Goal: Transaction & Acquisition: Purchase product/service

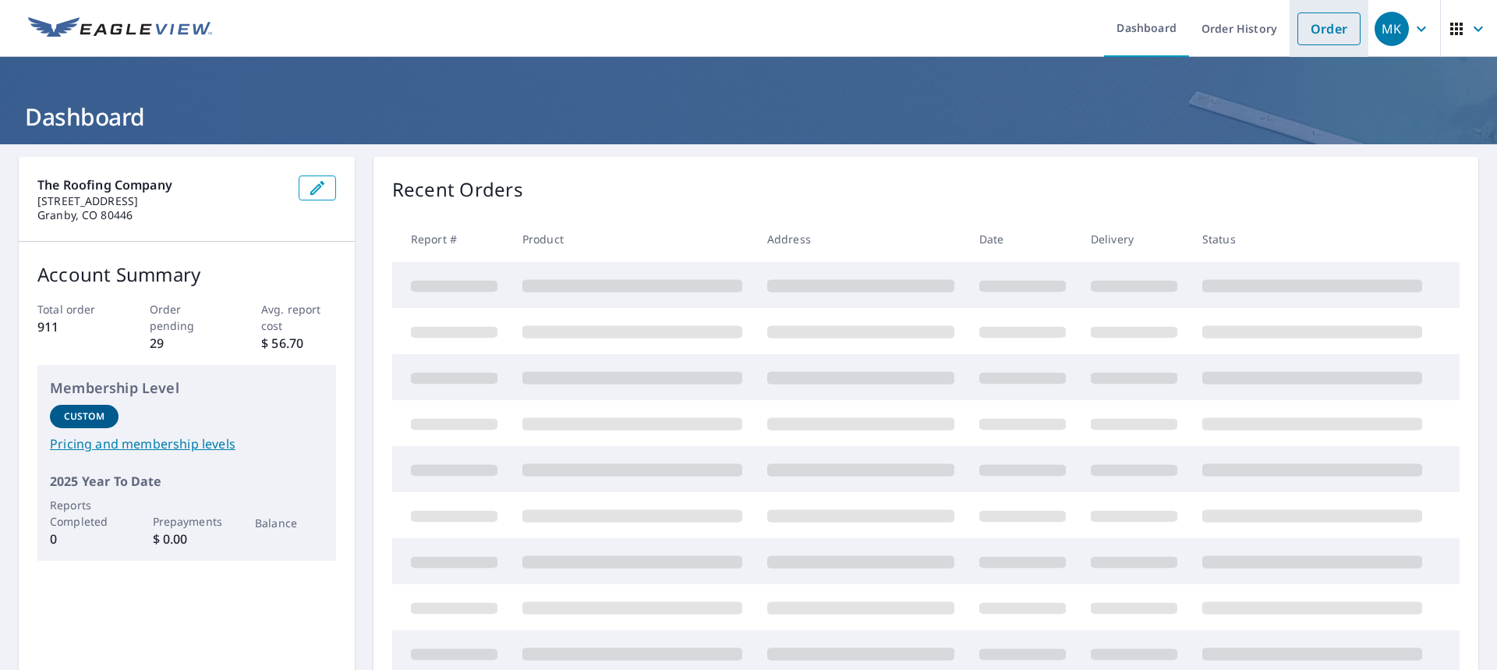
click at [1315, 26] on link "Order" at bounding box center [1328, 28] width 63 height 33
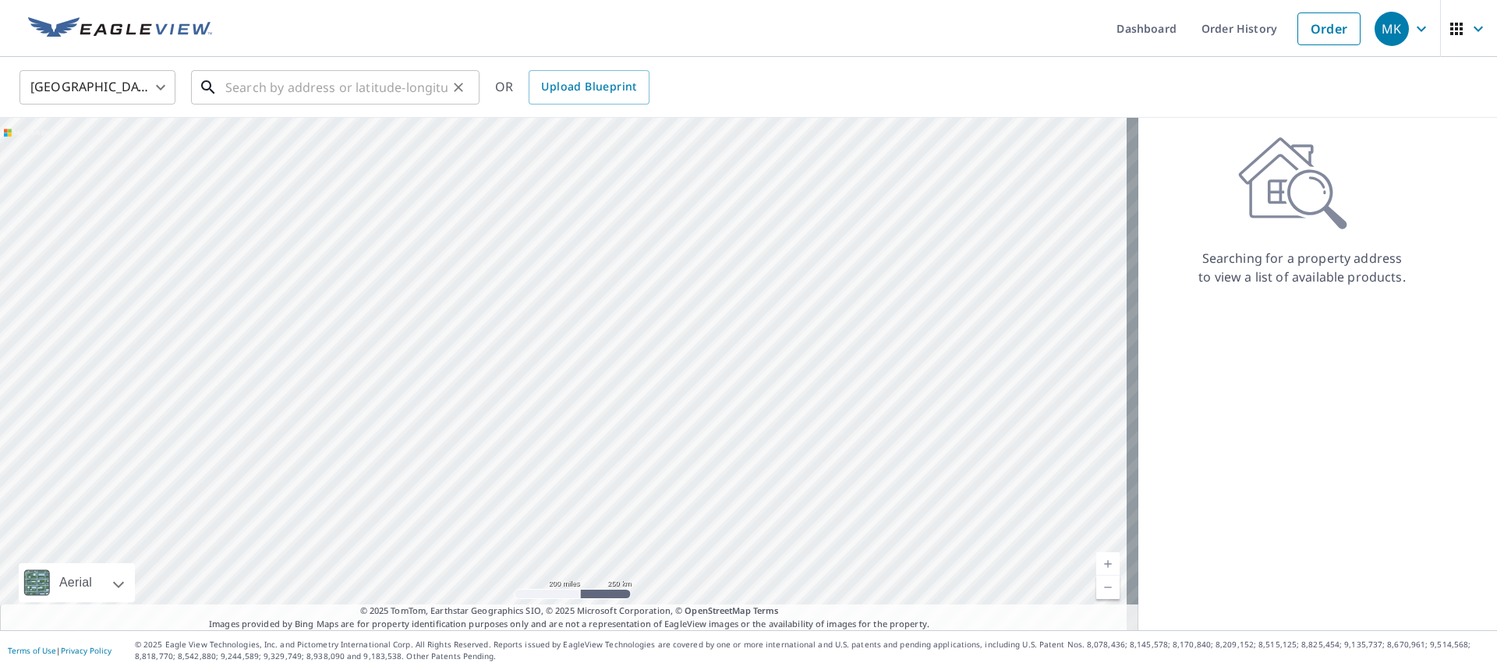
click at [246, 95] on input "text" at bounding box center [336, 87] width 222 height 44
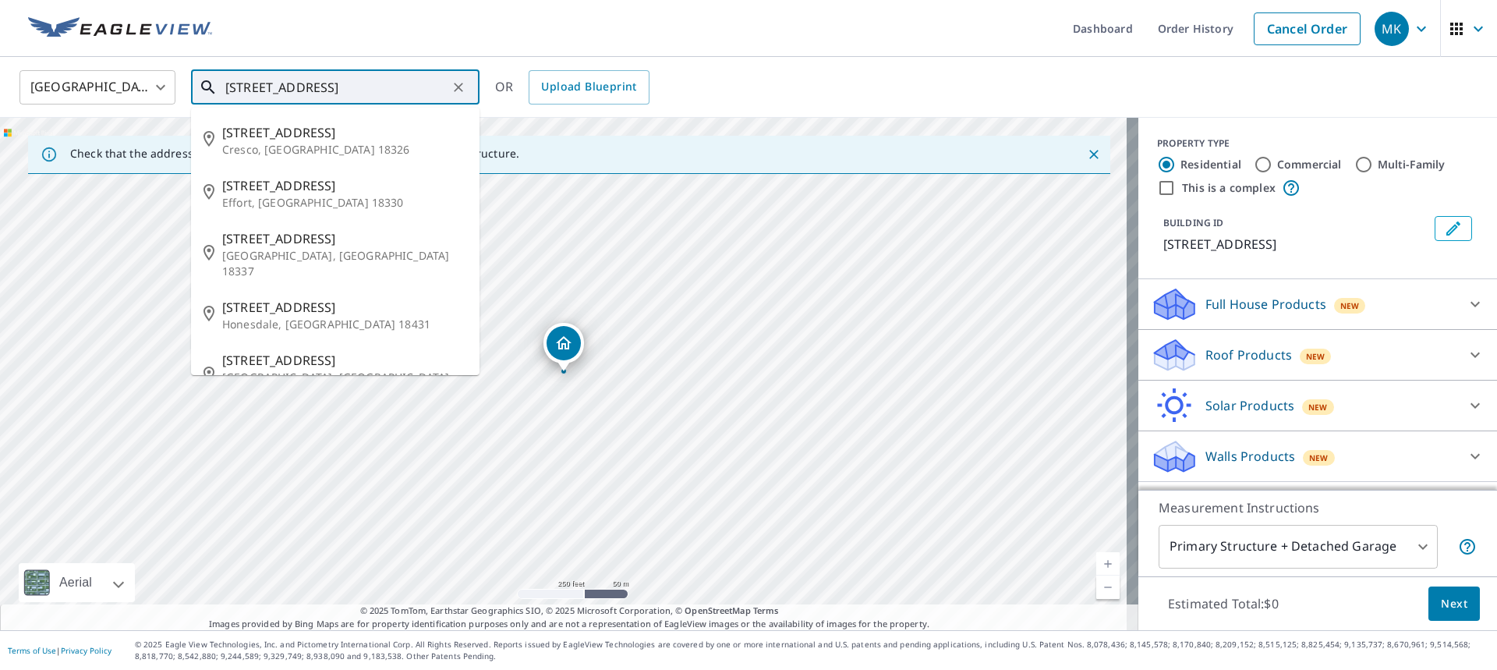
drag, startPoint x: 371, startPoint y: 88, endPoint x: 390, endPoint y: 89, distance: 18.7
click at [390, 89] on input "[STREET_ADDRESS]" at bounding box center [336, 87] width 222 height 44
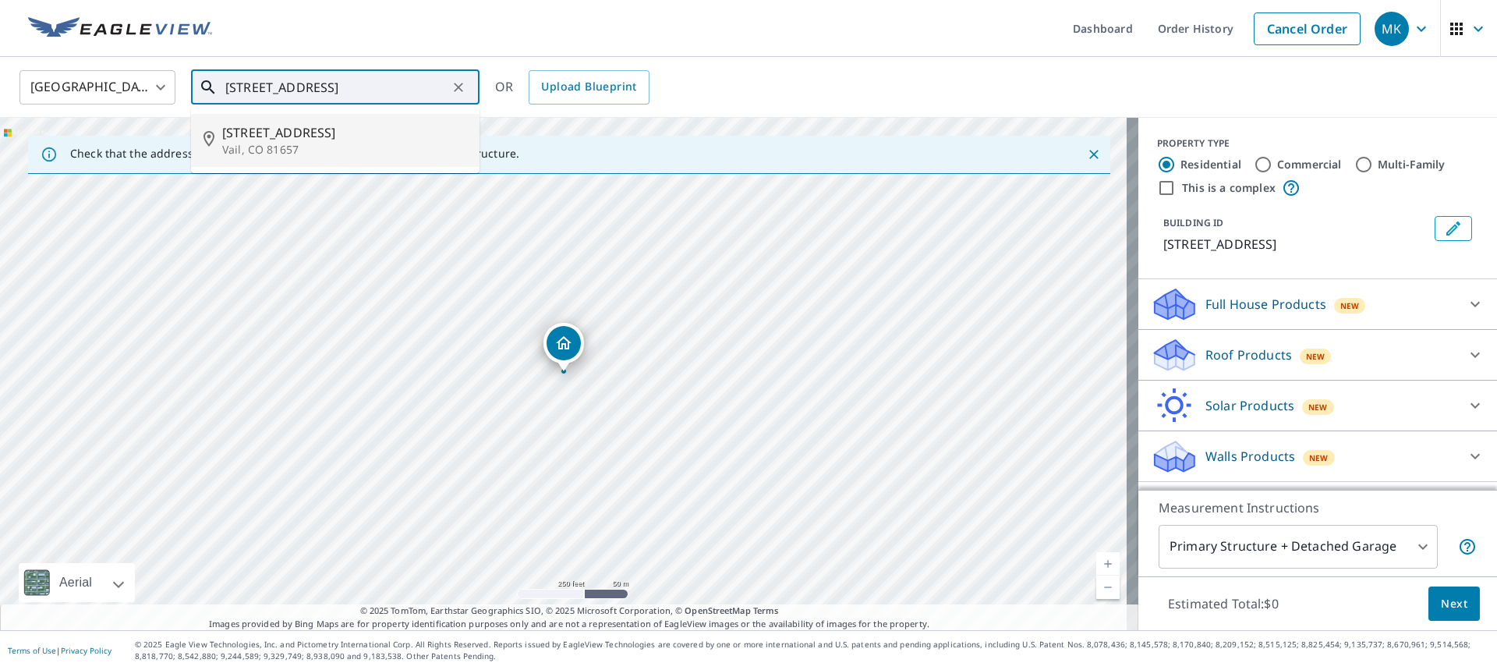
click at [295, 135] on span "[STREET_ADDRESS]" at bounding box center [344, 132] width 245 height 19
type input "[STREET_ADDRESS][PERSON_NAME]"
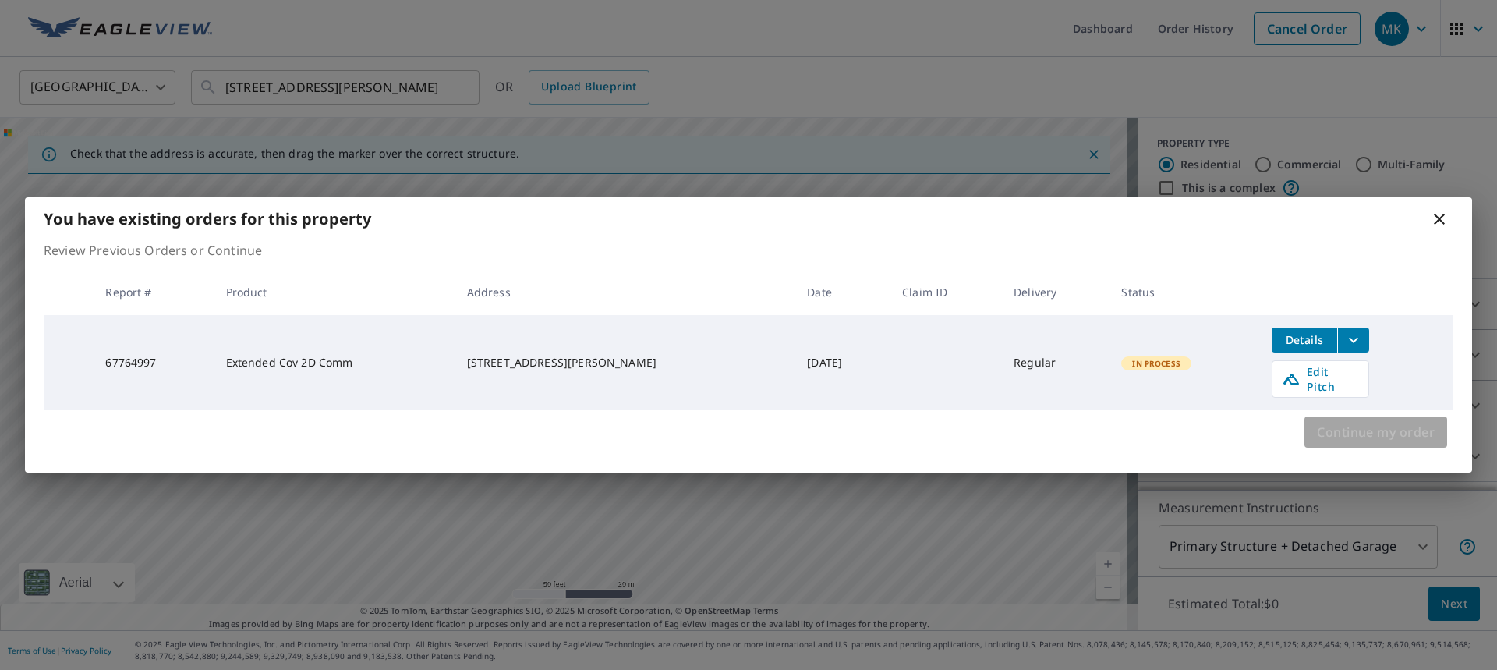
click at [1393, 426] on span "Continue my order" at bounding box center [1375, 432] width 118 height 22
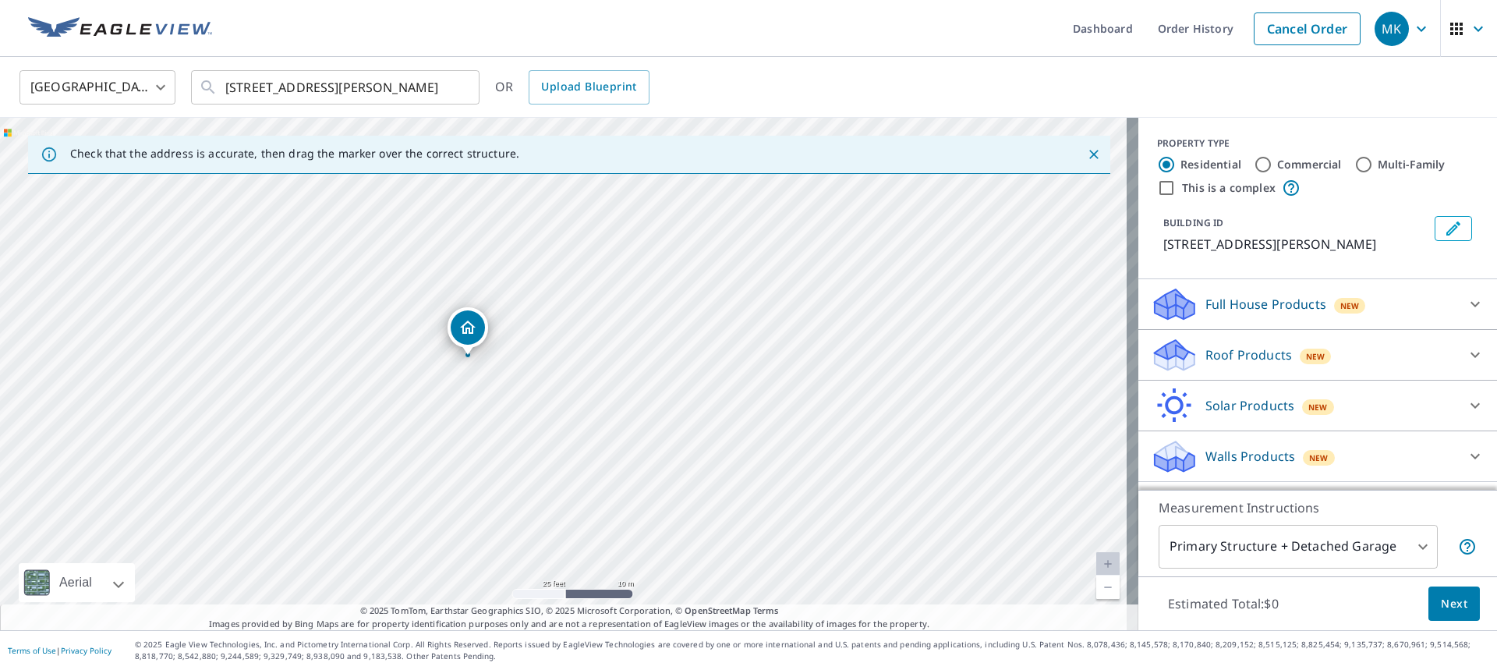
drag, startPoint x: 549, startPoint y: 353, endPoint x: 473, endPoint y: 328, distance: 79.6
click at [1167, 362] on icon at bounding box center [1168, 360] width 29 height 17
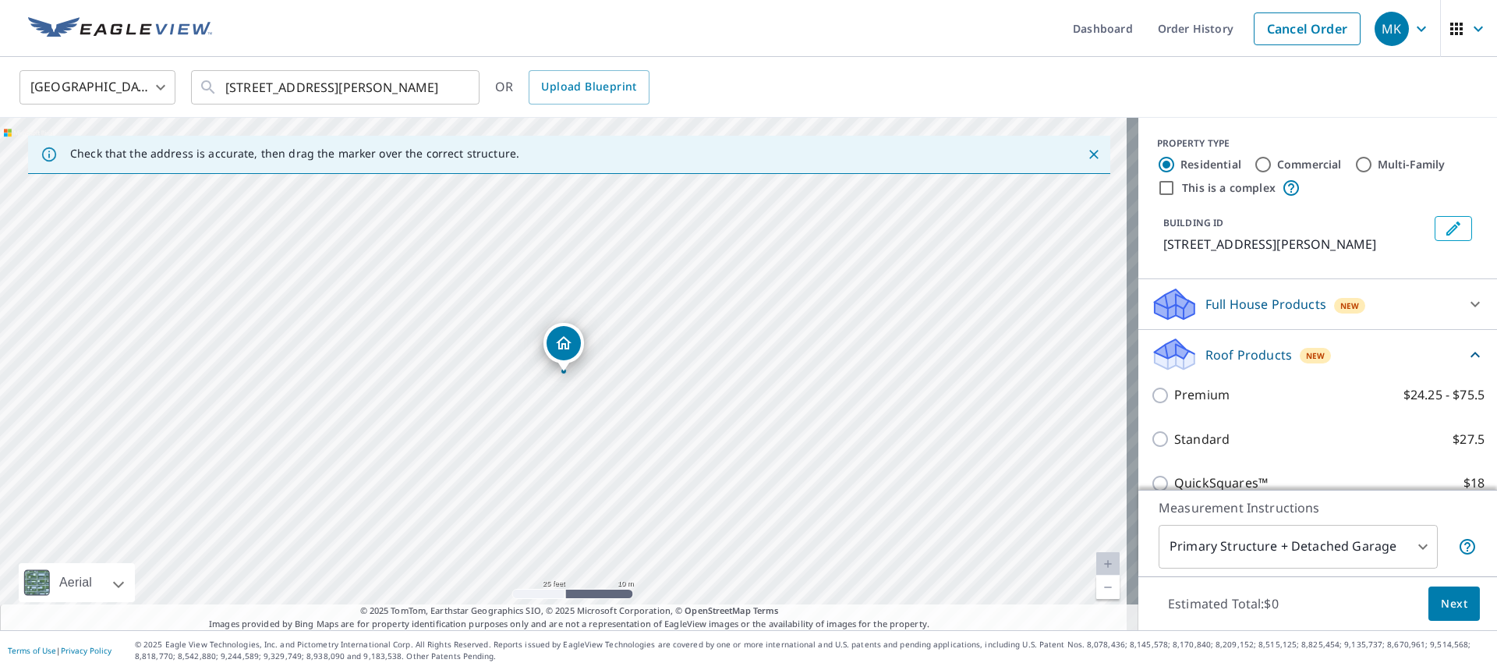
click at [1354, 168] on input "Multi-Family" at bounding box center [1363, 164] width 19 height 19
radio input "true"
type input "2"
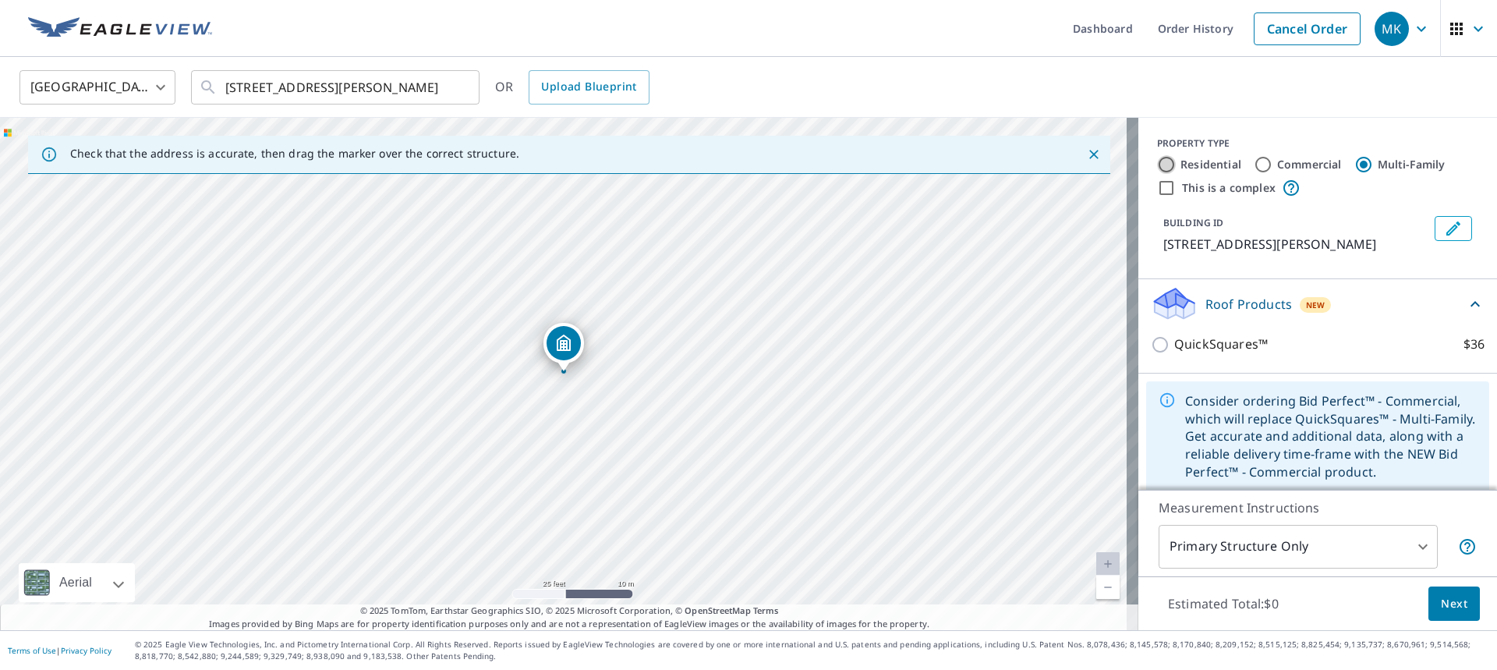
click at [1161, 163] on input "Residential" at bounding box center [1166, 164] width 19 height 19
radio input "true"
type input "1"
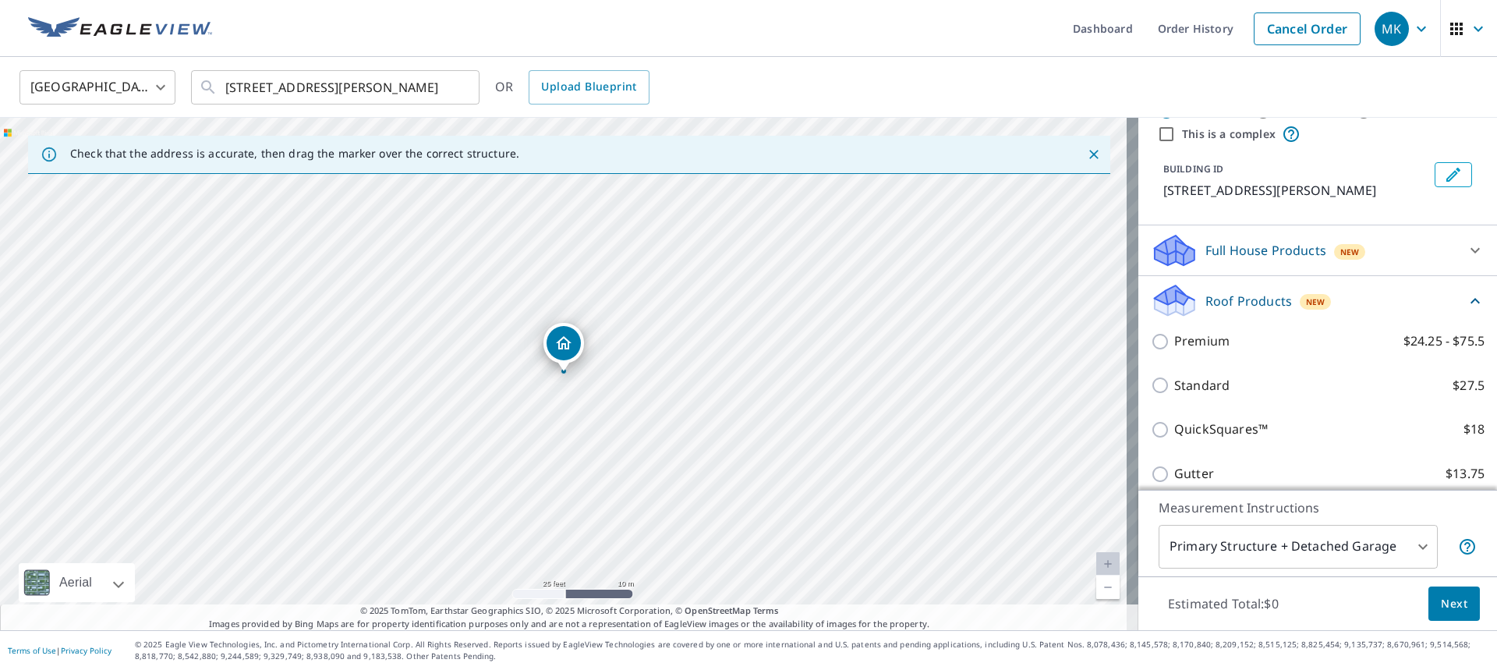
scroll to position [78, 0]
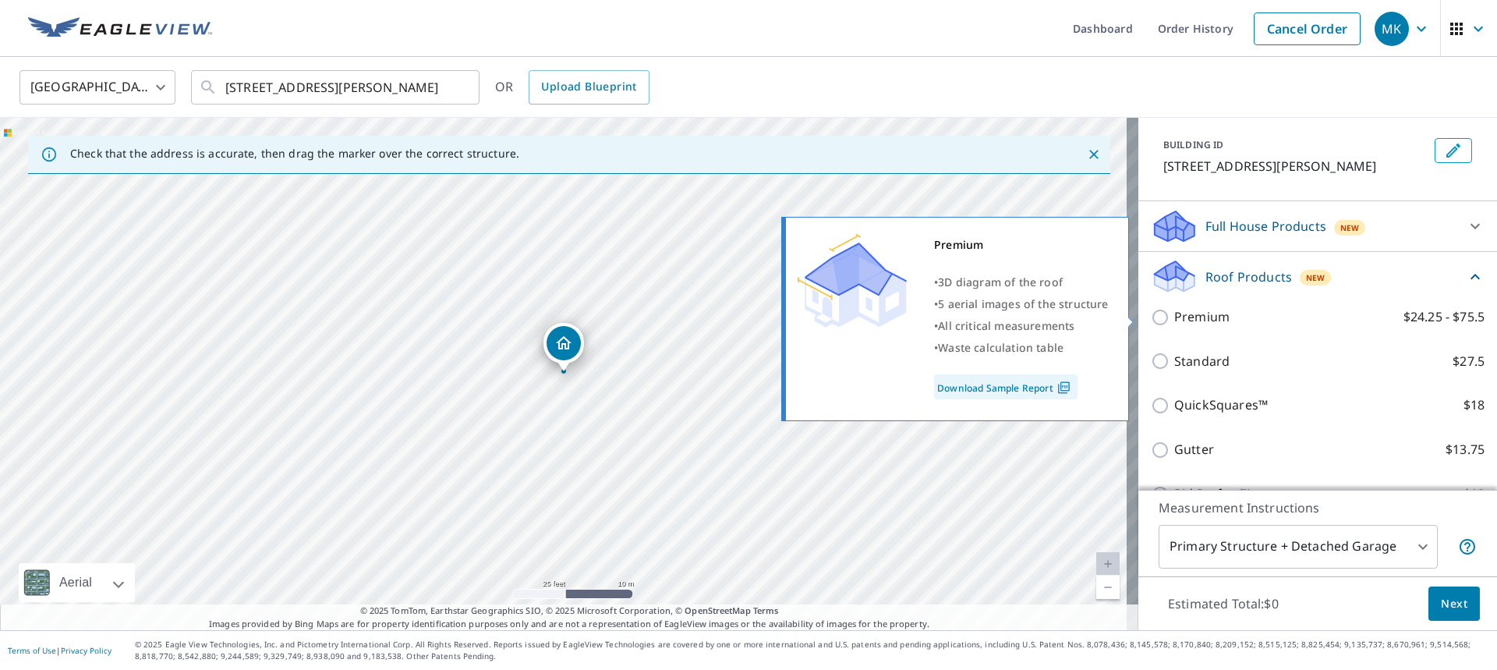
click at [1150, 319] on input "Premium $24.25 - $75.5" at bounding box center [1161, 317] width 23 height 19
checkbox input "true"
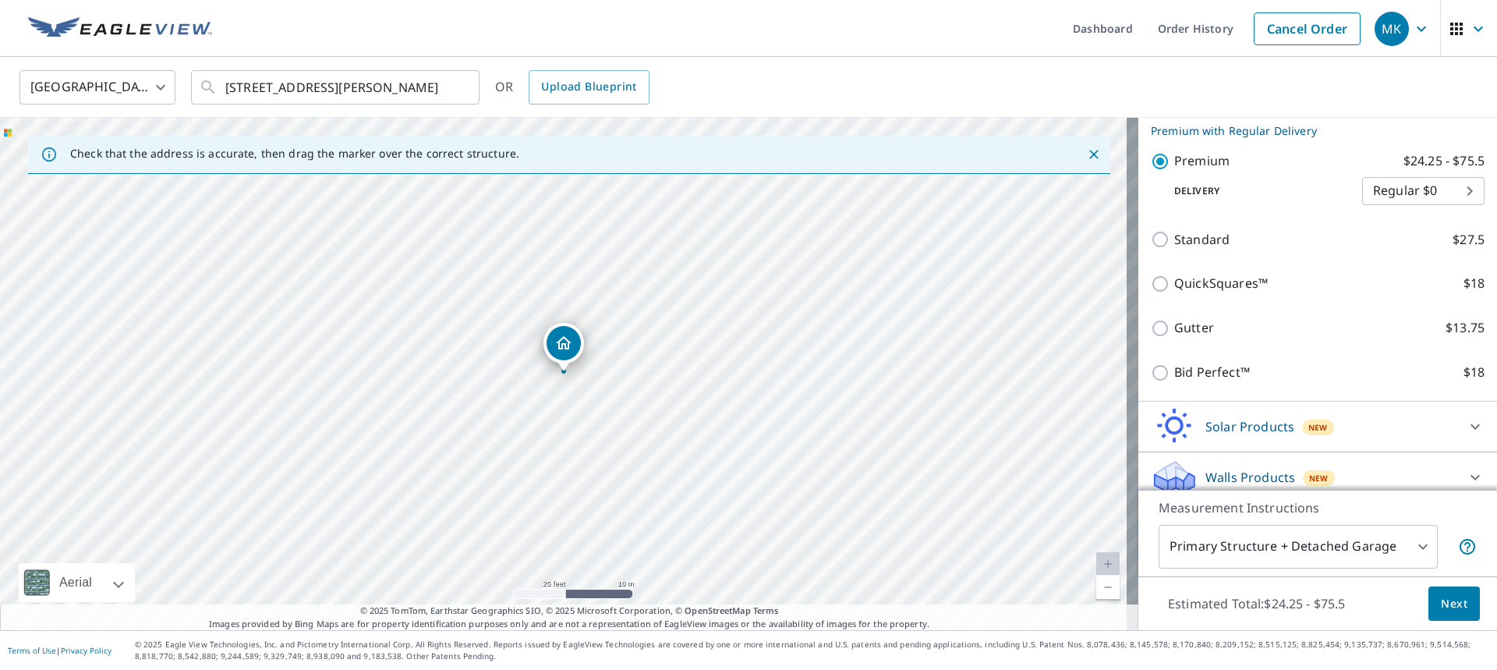
scroll to position [271, 0]
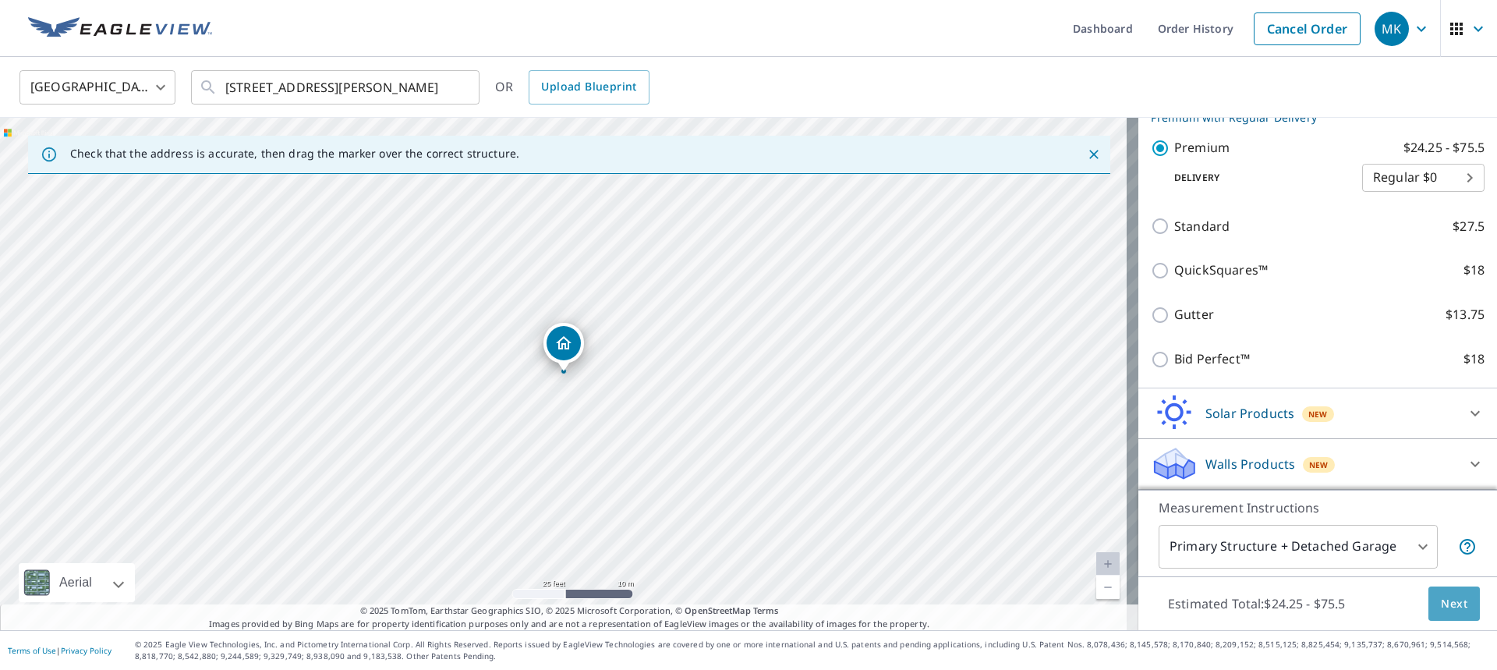
click at [1448, 599] on span "Next" at bounding box center [1453, 603] width 27 height 19
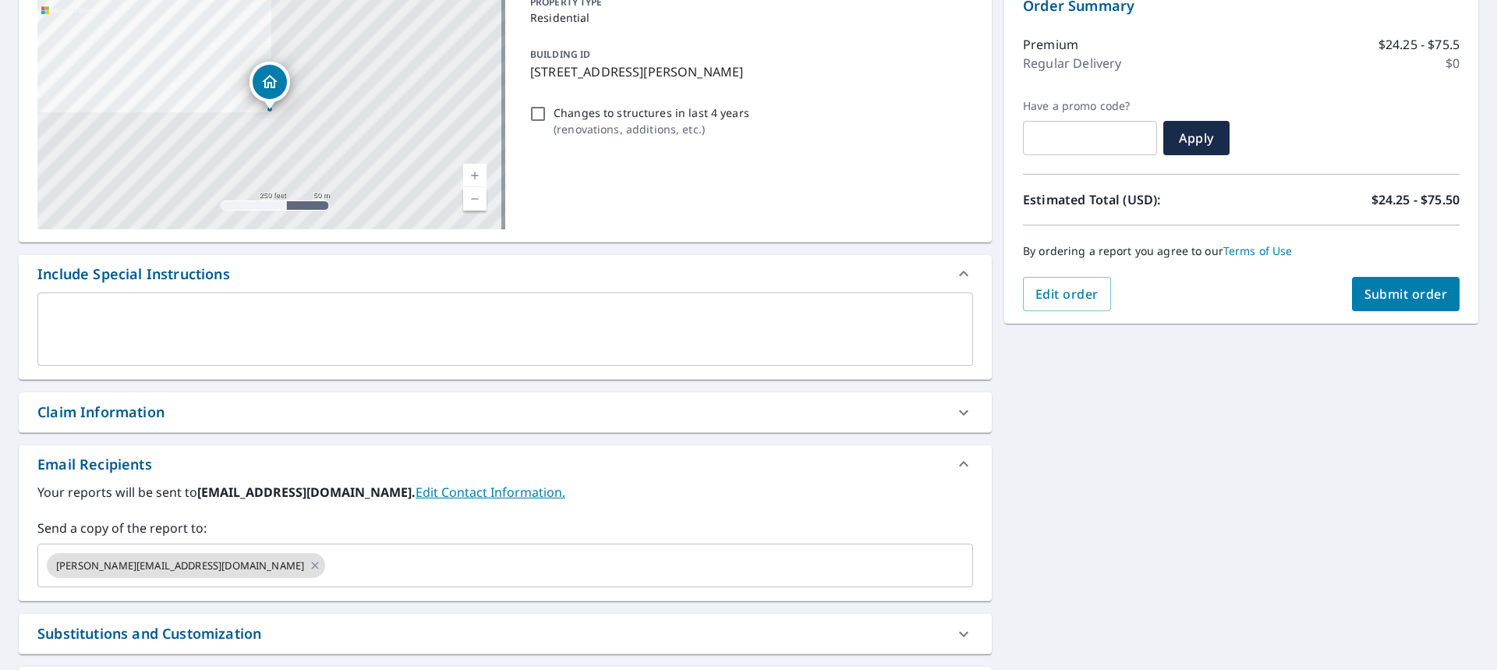
scroll to position [234, 0]
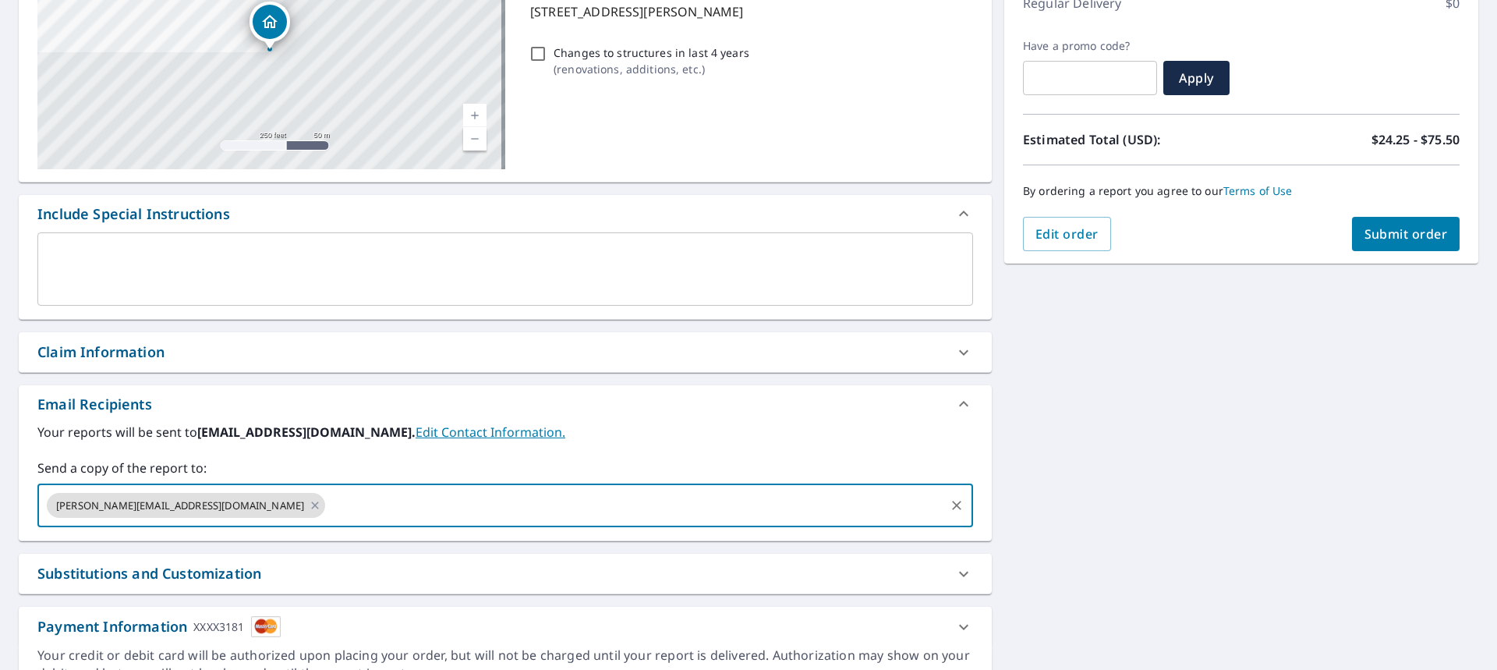
click at [327, 514] on input "text" at bounding box center [634, 505] width 615 height 30
type input "[PERSON_NAME]"
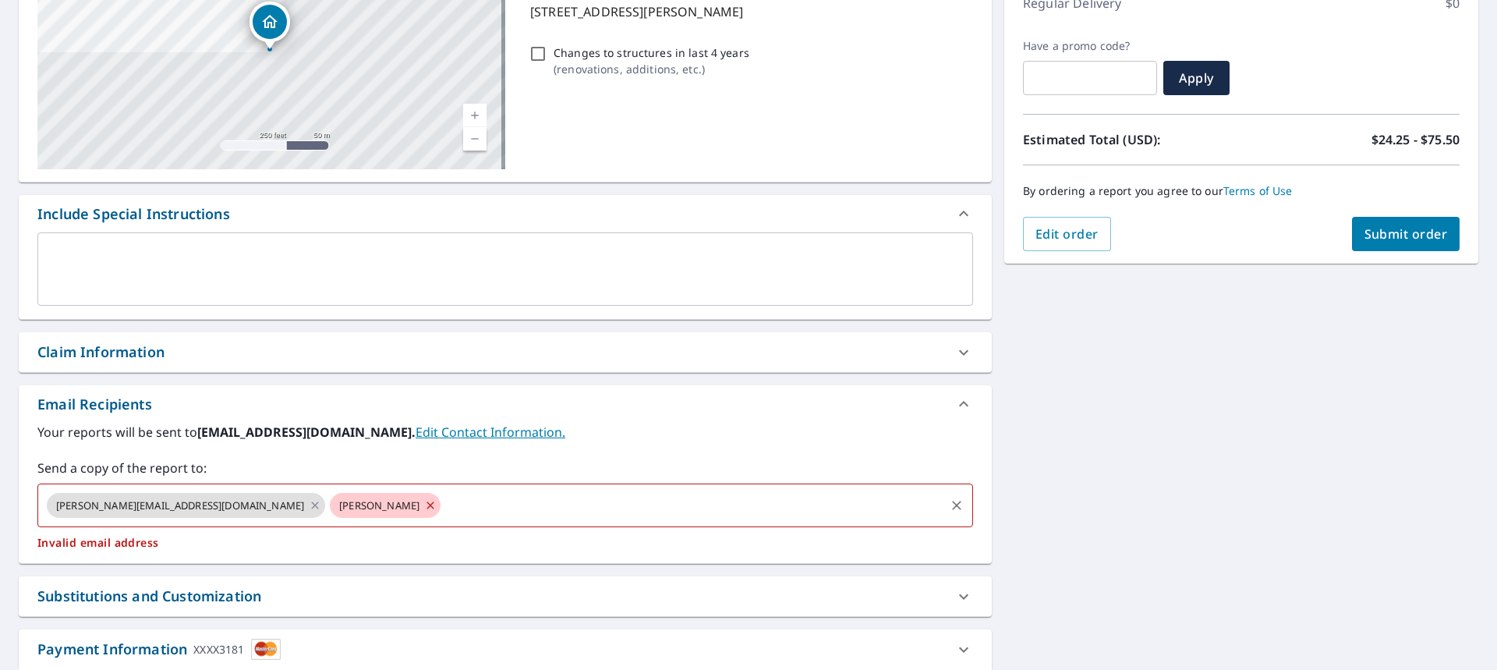
checkbox input "true"
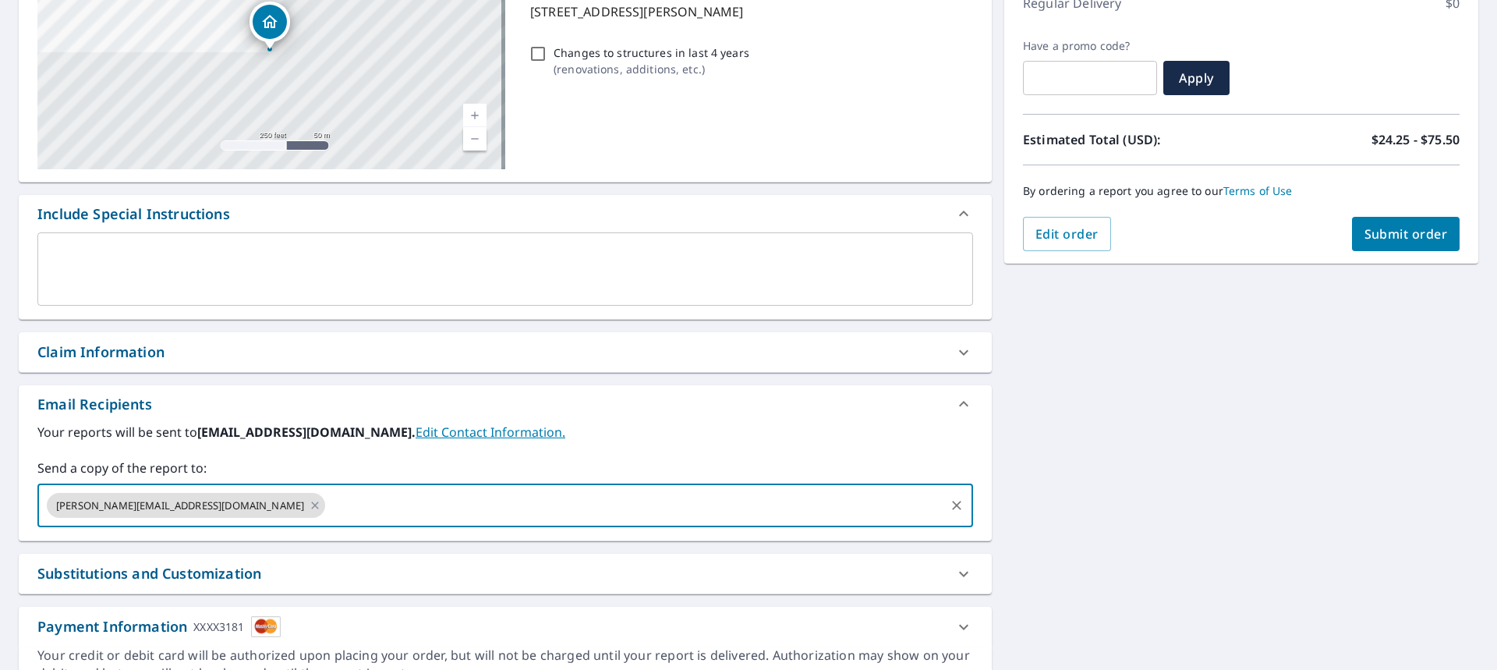
click at [327, 511] on input "text" at bounding box center [634, 505] width 615 height 30
type input "[EMAIL_ADDRESS][DOMAIN_NAME]"
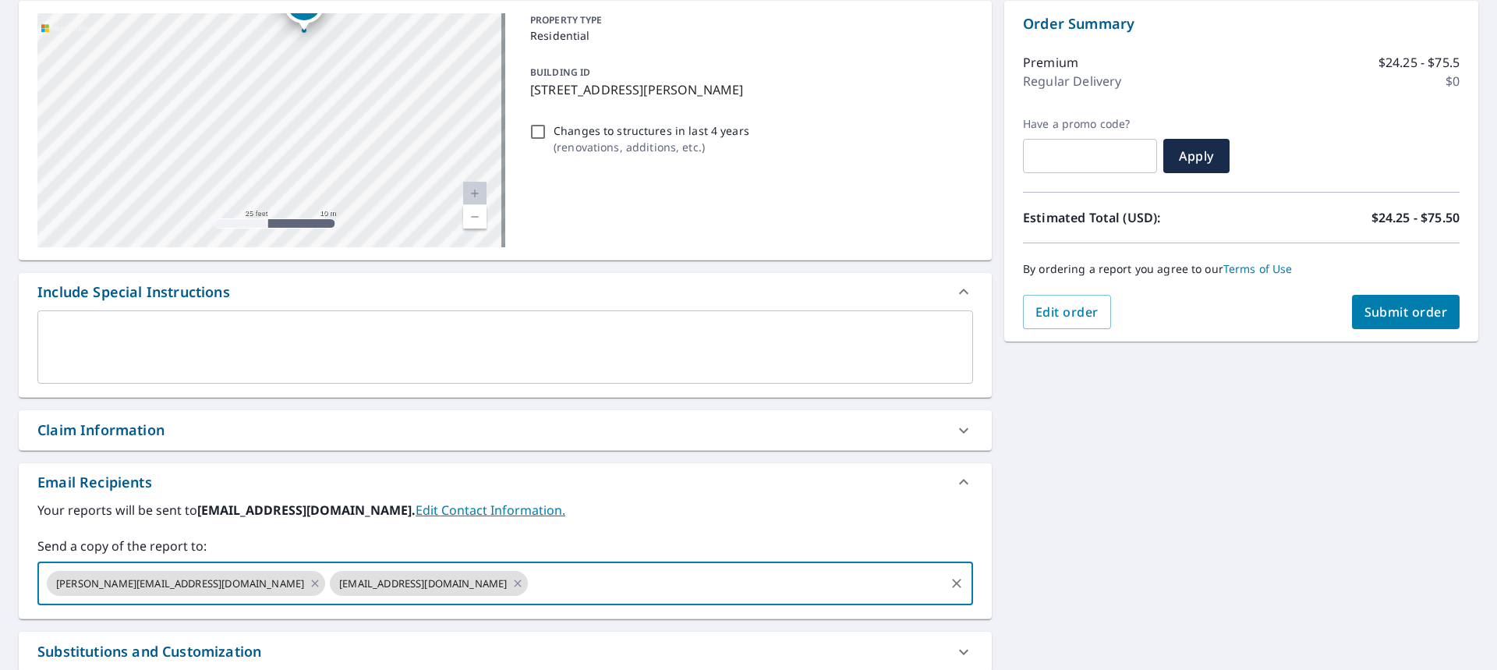
drag, startPoint x: 302, startPoint y: 86, endPoint x: 306, endPoint y: 301, distance: 215.2
click at [306, 301] on div "[STREET_ADDRESS][PERSON_NAME] A standard road map Aerial A detailed look from a…" at bounding box center [505, 387] width 973 height 772
drag, startPoint x: 299, startPoint y: 101, endPoint x: 311, endPoint y: 214, distance: 112.9
click at [311, 214] on div "[STREET_ADDRESS][PERSON_NAME]" at bounding box center [271, 130] width 468 height 234
drag, startPoint x: 333, startPoint y: 61, endPoint x: 372, endPoint y: 218, distance: 162.2
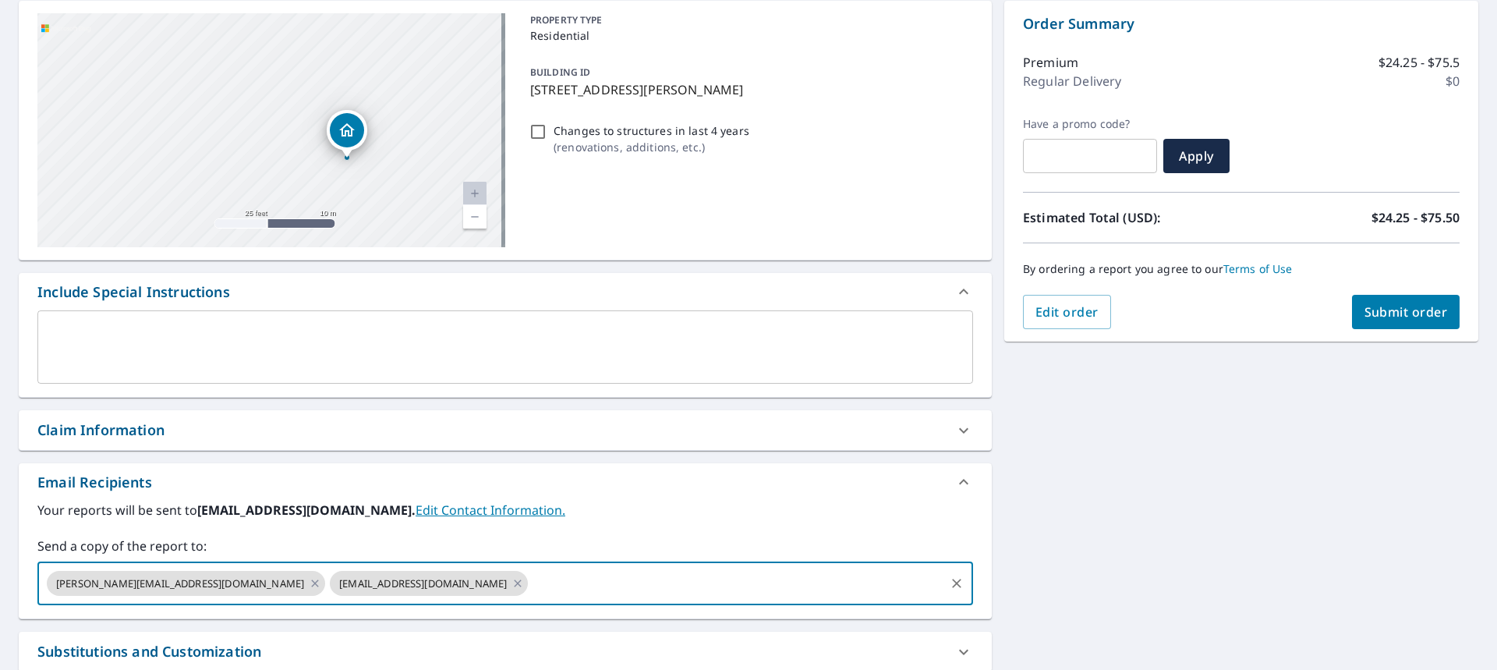
click at [372, 218] on div "[STREET_ADDRESS][PERSON_NAME]" at bounding box center [271, 130] width 468 height 234
click at [346, 147] on div "Dropped pin, building 1, Residential property, 50 E Meadow Dr Vail, CO 81657" at bounding box center [346, 135] width 34 height 34
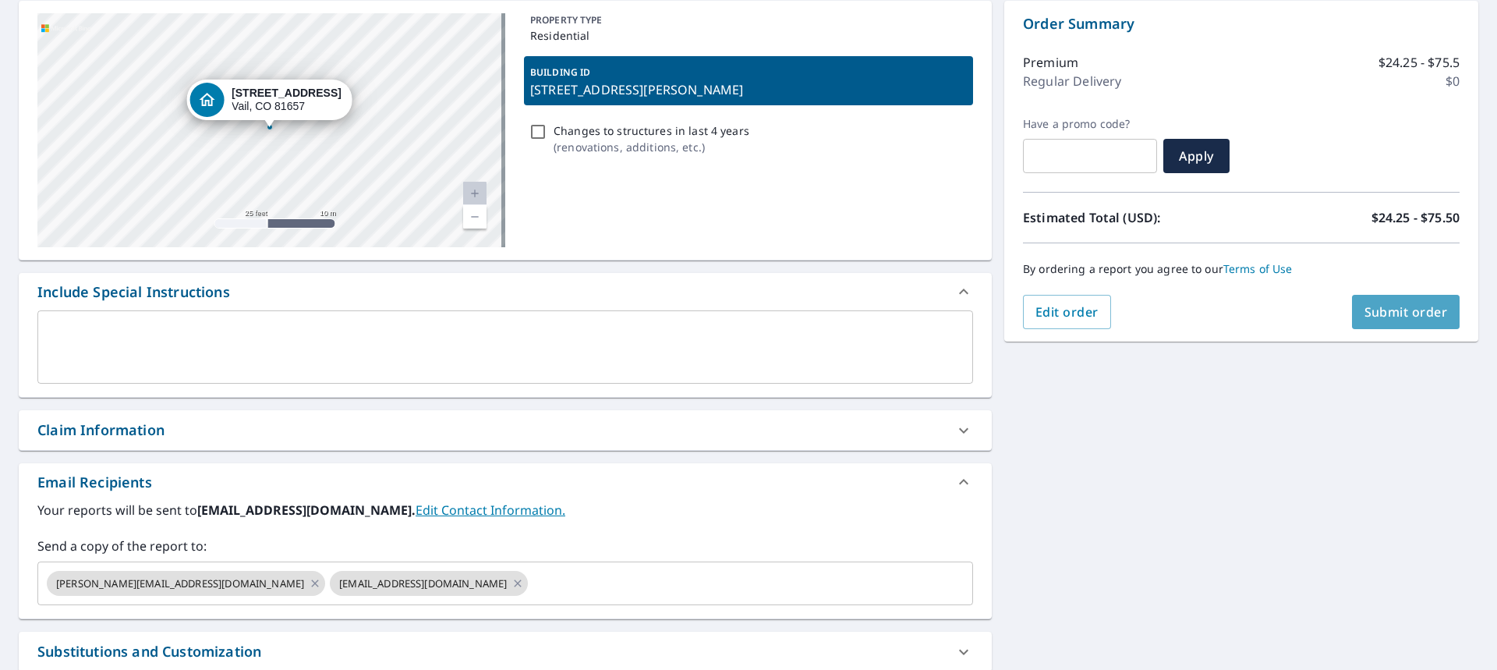
click at [1387, 316] on span "Submit order" at bounding box center [1405, 311] width 83 height 17
checkbox input "true"
